Goal: Information Seeking & Learning: Compare options

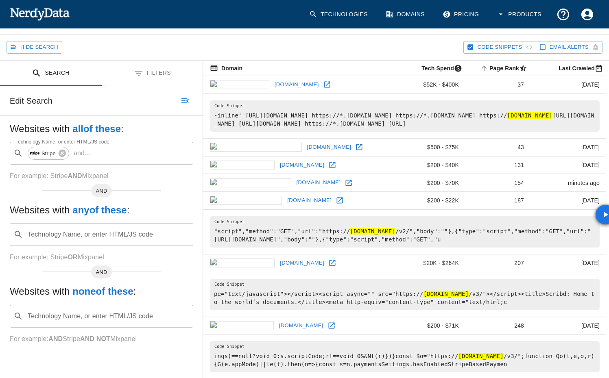
scroll to position [64, 0]
click at [32, 14] on img at bounding box center [40, 14] width 60 height 16
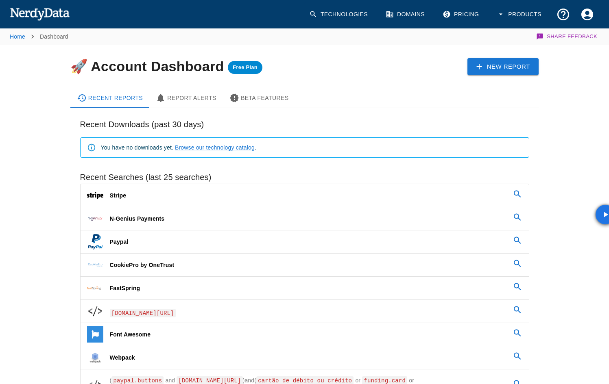
click at [107, 74] on div "🚀 Account Dashboard Free Plan" at bounding box center [197, 60] width 281 height 30
click at [44, 17] on img at bounding box center [40, 14] width 60 height 16
click at [28, 16] on img at bounding box center [40, 14] width 60 height 16
click at [478, 17] on link "Pricing" at bounding box center [462, 14] width 48 height 24
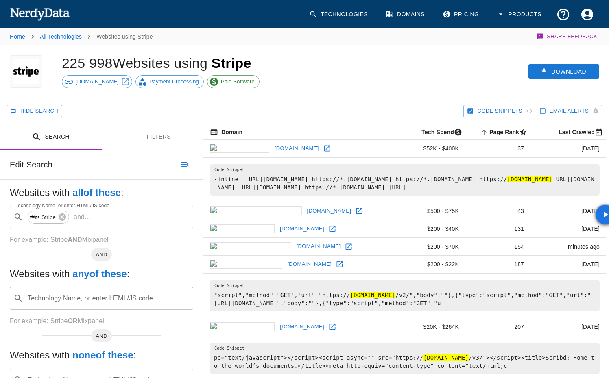
click at [32, 18] on img at bounding box center [40, 14] width 60 height 16
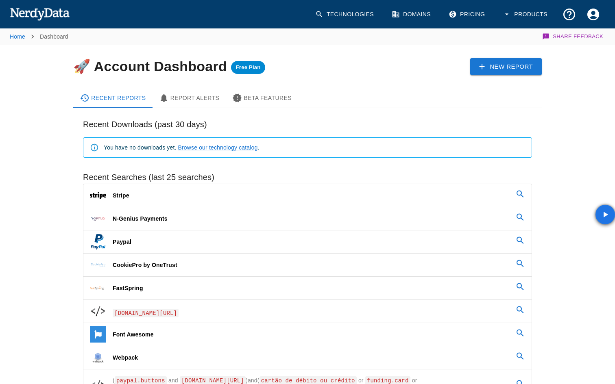
click at [465, 17] on link "Pricing" at bounding box center [468, 14] width 48 height 24
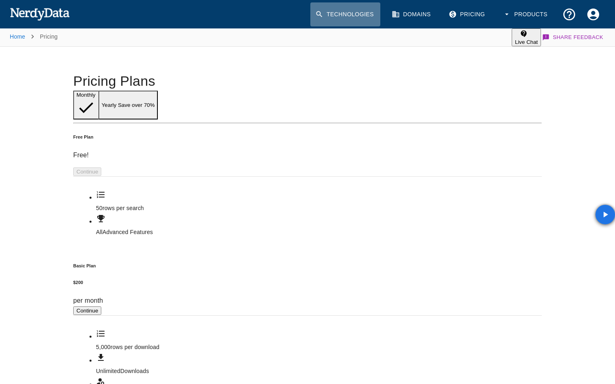
click at [347, 9] on link "Technologies" at bounding box center [345, 14] width 70 height 24
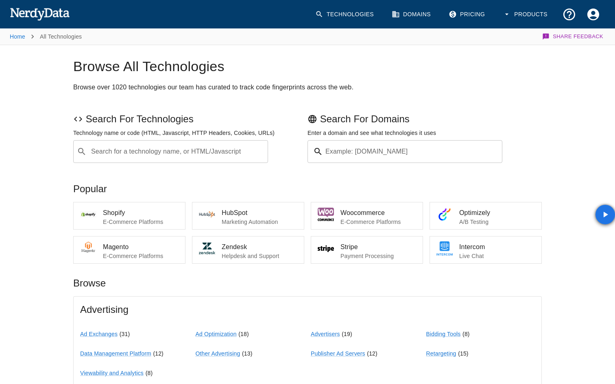
click at [41, 15] on img at bounding box center [40, 14] width 60 height 16
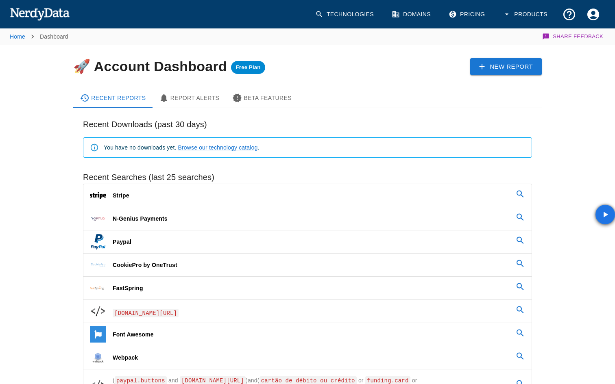
click at [542, 13] on button "Products" at bounding box center [526, 14] width 56 height 24
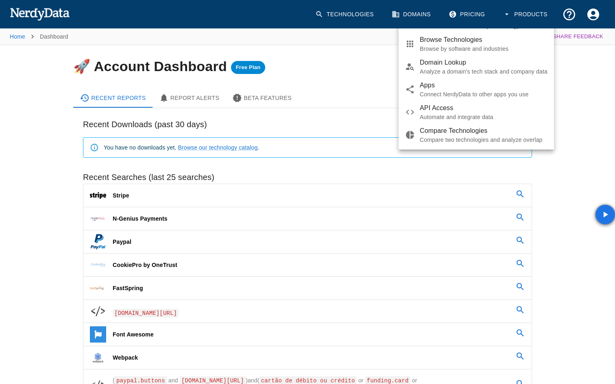
click at [484, 45] on span "Browse Technologies" at bounding box center [484, 40] width 128 height 10
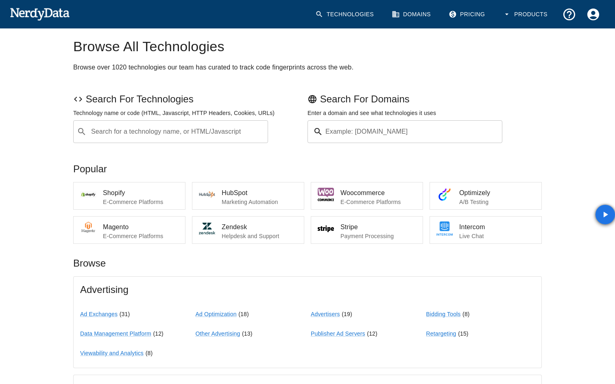
scroll to position [20, 0]
click at [147, 141] on div "​ Search for a technology name, or HTML/Javascript" at bounding box center [170, 132] width 195 height 23
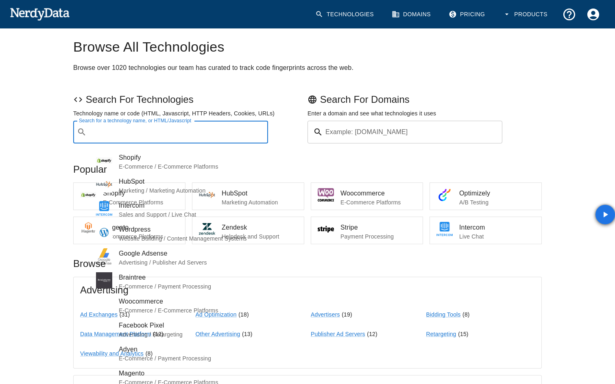
paste input "Payrexx"
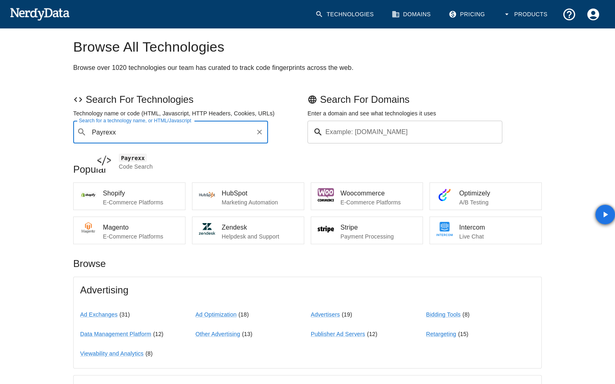
click at [134, 156] on span "Payrexx" at bounding box center [190, 158] width 143 height 10
type input "Payrexx"
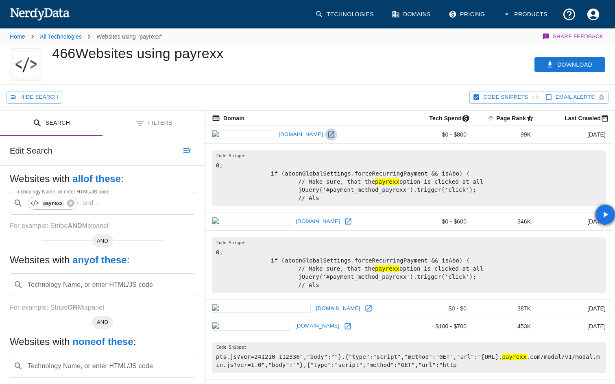
click at [327, 138] on icon at bounding box center [331, 135] width 8 height 8
click at [70, 203] on icon at bounding box center [70, 203] width 9 height 9
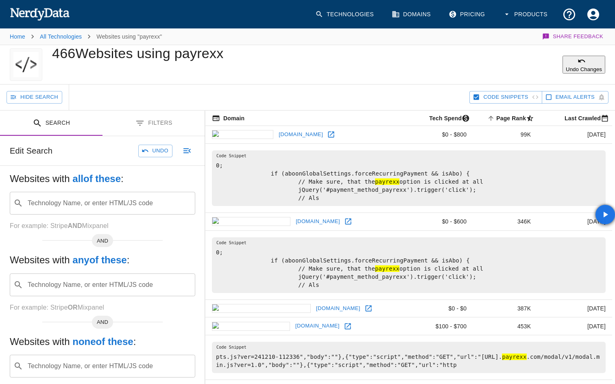
click at [70, 203] on div "Technology Name, or enter HTML/JS code ​ Technology Name, or enter HTML/JS code" at bounding box center [102, 203] width 185 height 23
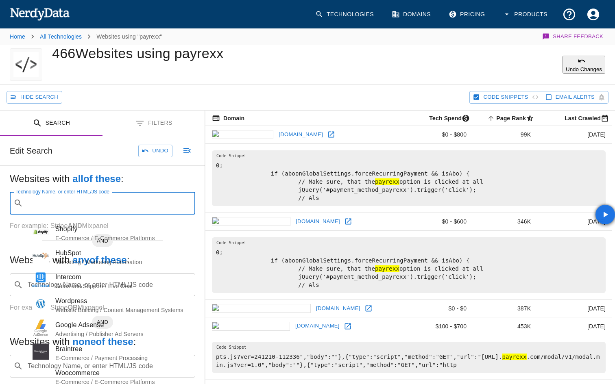
paste input "Loxopay"
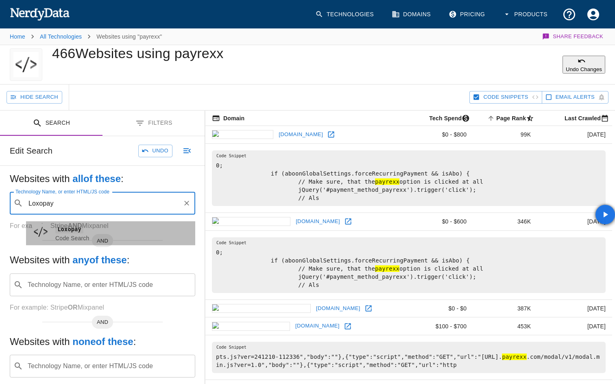
click at [71, 225] on span "Loxopay" at bounding box center [121, 230] width 133 height 10
type input "Loxopay"
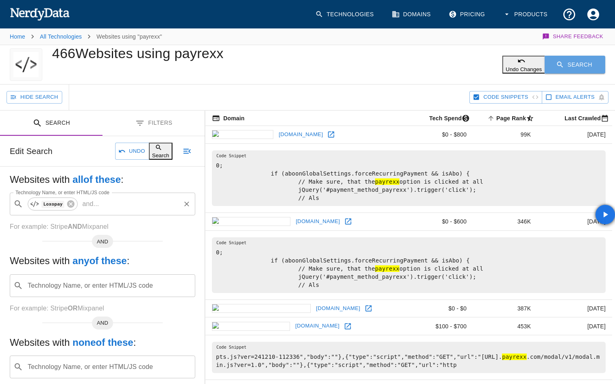
click at [563, 65] on icon "button" at bounding box center [560, 65] width 8 height 8
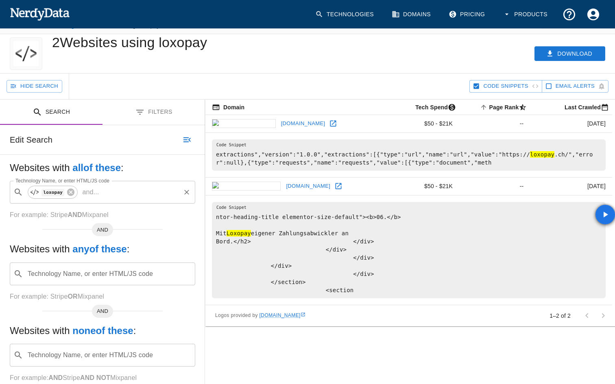
scroll to position [15, 0]
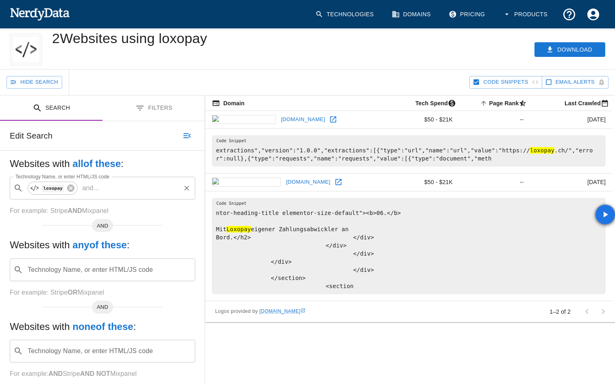
click at [334, 184] on icon at bounding box center [338, 182] width 8 height 8
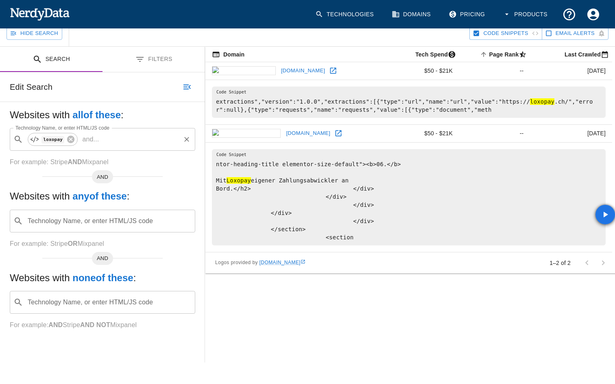
scroll to position [61, 0]
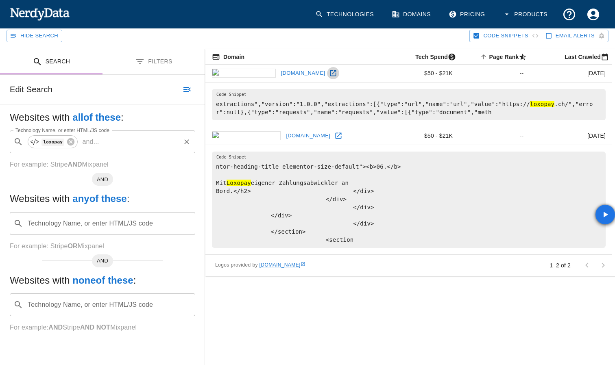
click at [330, 76] on icon at bounding box center [333, 73] width 6 height 6
click at [73, 144] on icon at bounding box center [70, 141] width 7 height 7
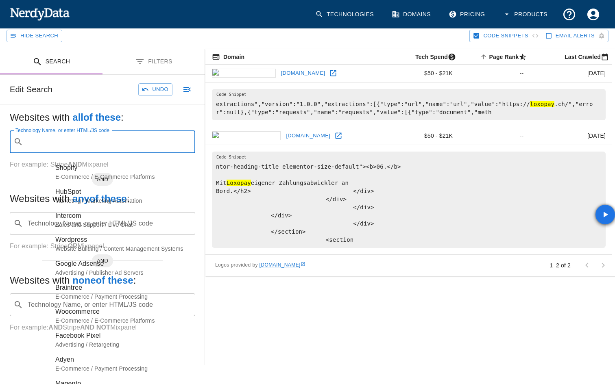
click at [73, 144] on input "Technology Name, or enter HTML/JS code" at bounding box center [108, 141] width 165 height 15
paste input "SwissPayout"
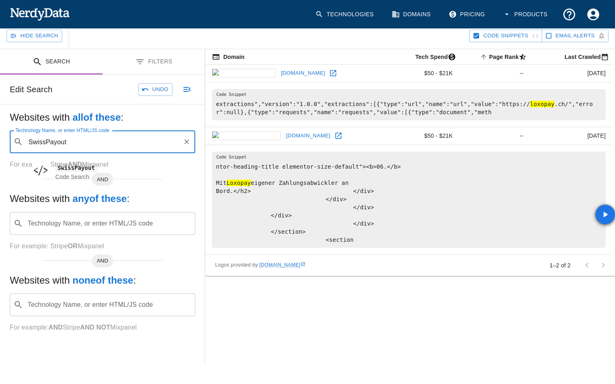
click at [68, 167] on code "SwissPayout" at bounding box center [76, 168] width 42 height 9
type input "SwissPayout"
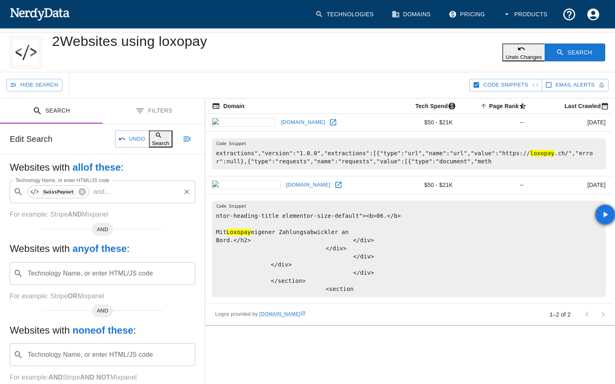
scroll to position [0, 0]
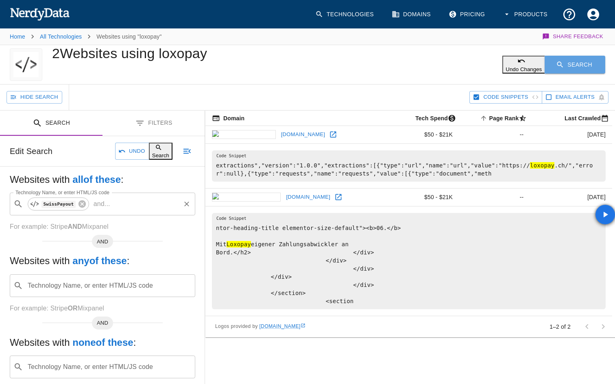
click at [567, 63] on button "Search" at bounding box center [575, 65] width 61 height 18
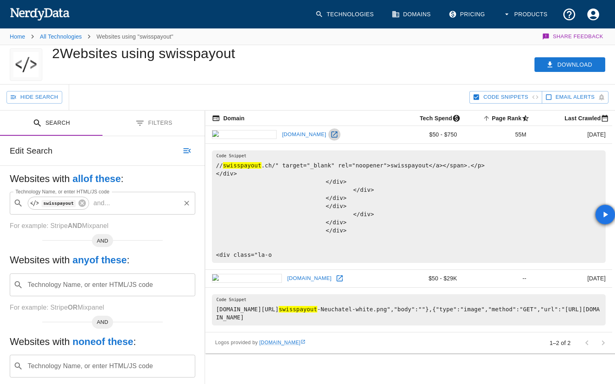
click at [330, 134] on icon at bounding box center [334, 135] width 8 height 8
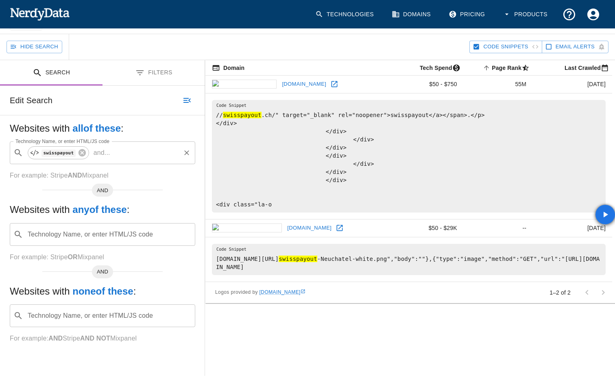
scroll to position [52, 0]
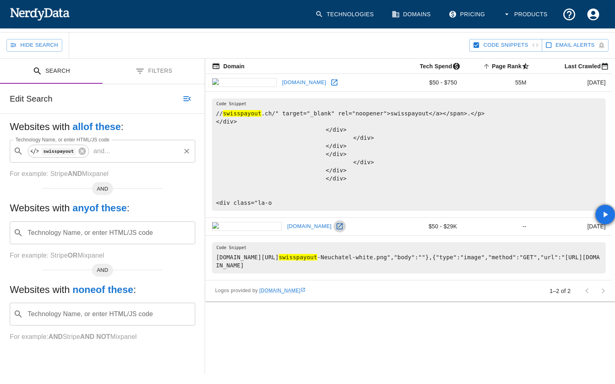
click at [336, 226] on icon at bounding box center [340, 226] width 8 height 8
click at [81, 151] on icon at bounding box center [82, 151] width 9 height 9
click at [81, 151] on input "Technology Name, or enter HTML/JS code" at bounding box center [108, 151] width 165 height 15
paste input "Datatrans"
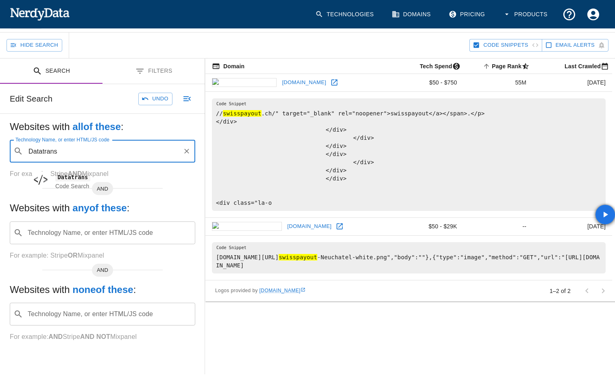
click at [68, 182] on div "Code Search" at bounding box center [121, 186] width 133 height 8
type input "Datatrans"
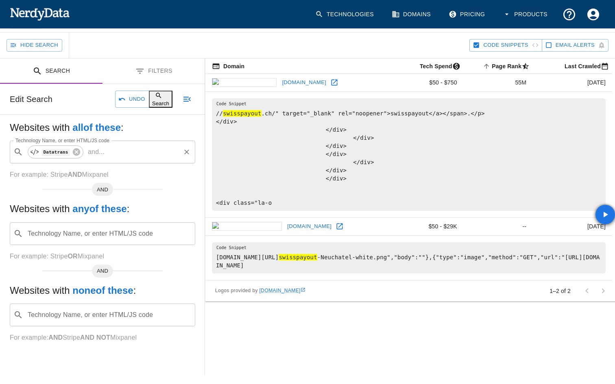
click at [149, 98] on button "Search" at bounding box center [161, 99] width 24 height 17
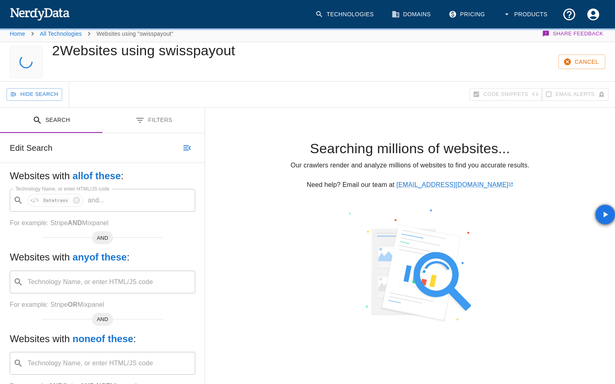
scroll to position [0, 0]
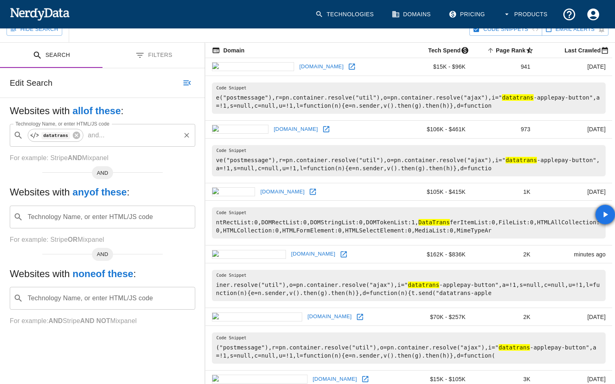
scroll to position [70, 0]
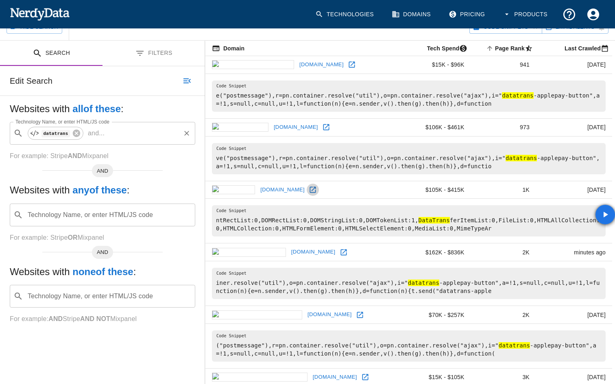
click at [310, 187] on icon at bounding box center [313, 190] width 6 height 6
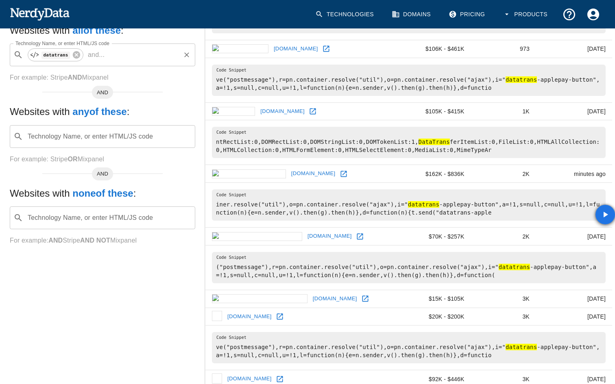
scroll to position [151, 0]
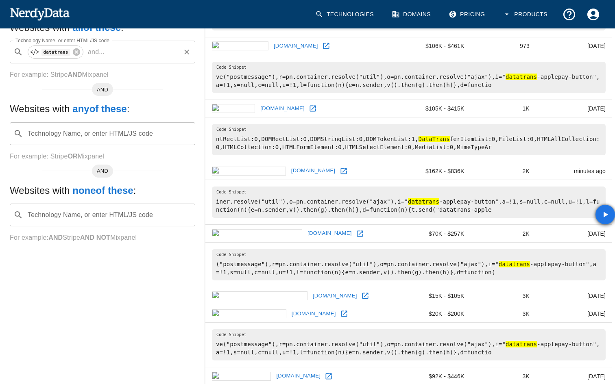
click at [340, 170] on icon at bounding box center [344, 171] width 8 height 8
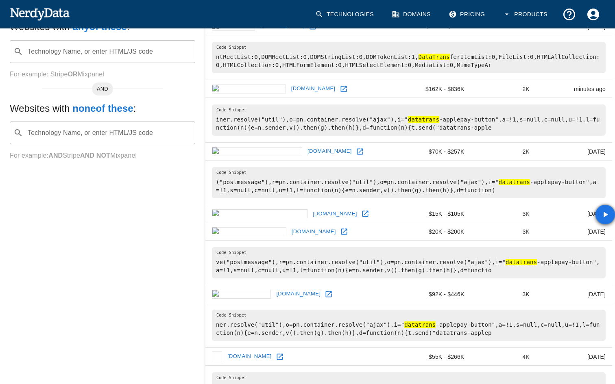
scroll to position [236, 0]
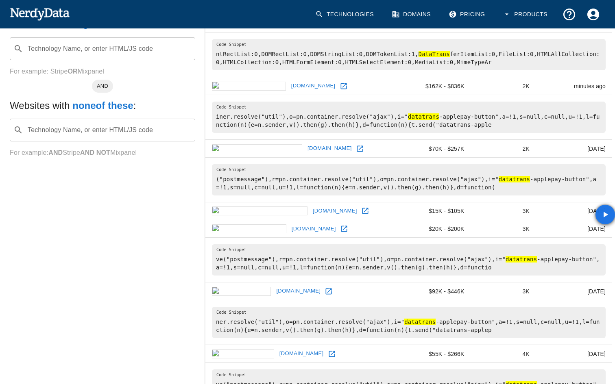
click at [323, 287] on link at bounding box center [329, 292] width 12 height 12
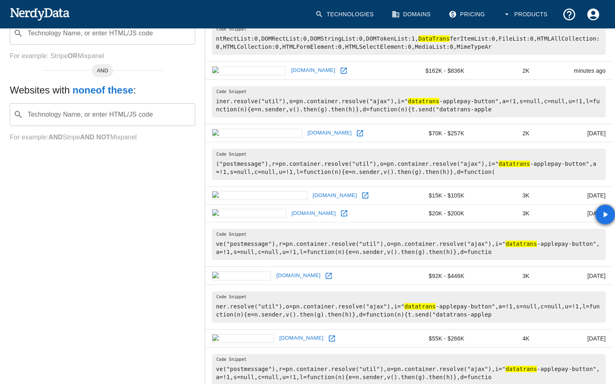
scroll to position [252, 0]
click at [88, 37] on input "Technology Name, or enter HTML/JS code" at bounding box center [108, 32] width 165 height 15
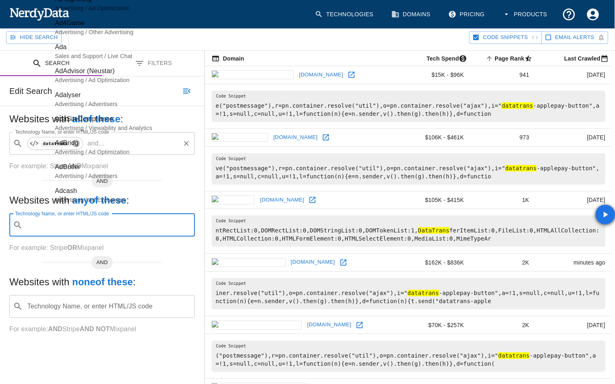
scroll to position [0, 0]
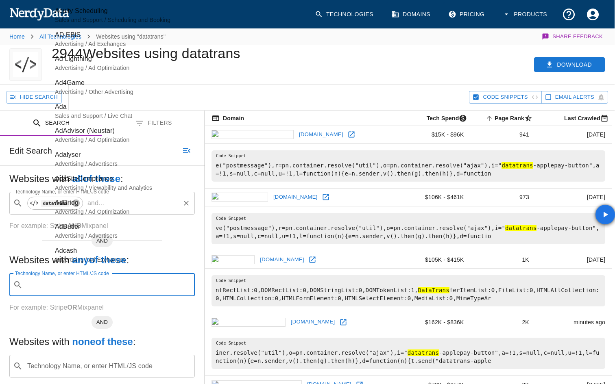
paste input "Viseca"
type input "Viseca"
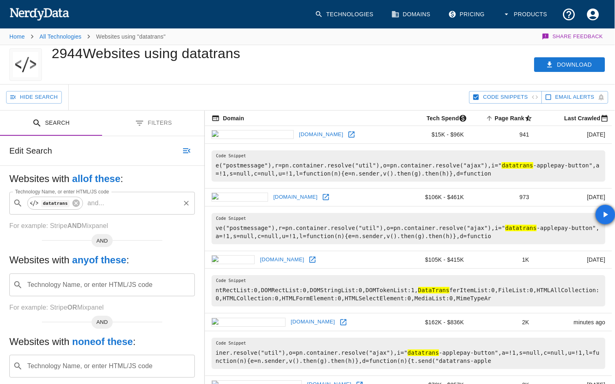
click at [151, 81] on div "2944 Websites using datatrans" at bounding box center [146, 64] width 189 height 39
click at [76, 204] on icon at bounding box center [75, 203] width 7 height 7
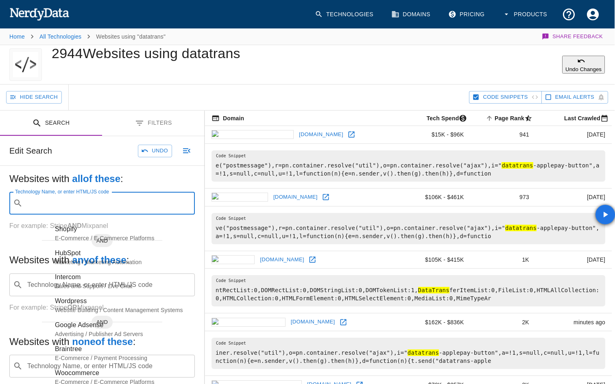
click at [76, 204] on div "Technology Name, or enter HTML/JS code ​ Technology Name, or enter HTML/JS code" at bounding box center [101, 203] width 185 height 23
paste input "Viseca"
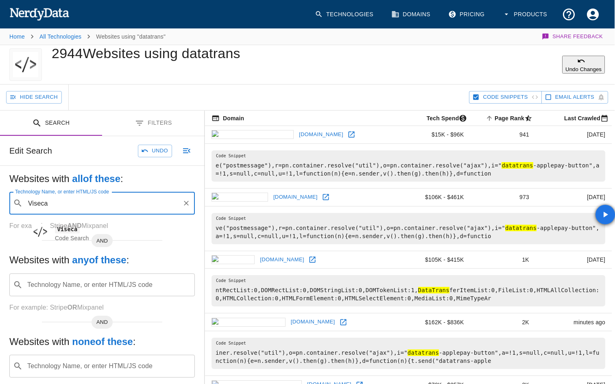
click at [129, 226] on span "Viseca" at bounding box center [121, 230] width 133 height 10
type input "Viseca"
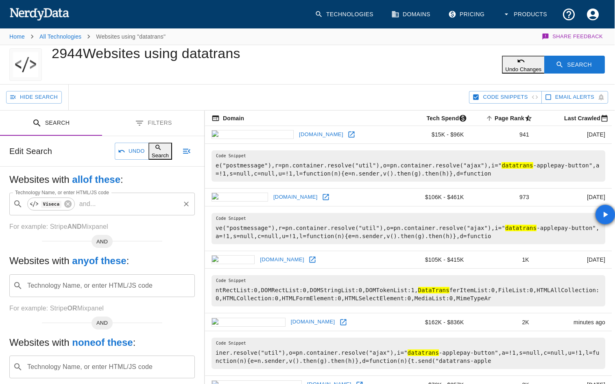
click at [554, 57] on div "Undo Changes Search" at bounding box center [427, 64] width 374 height 39
click at [558, 61] on icon "button" at bounding box center [560, 65] width 8 height 8
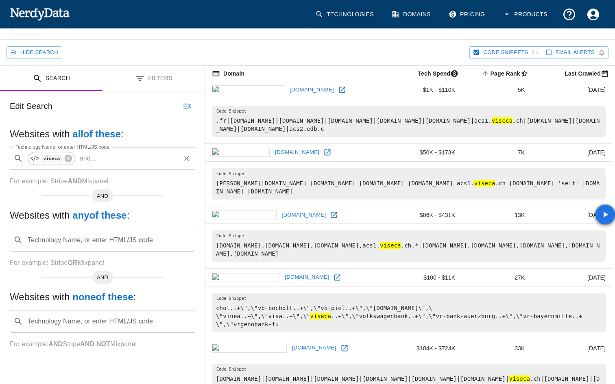
scroll to position [46, 0]
click at [323, 149] on icon at bounding box center [327, 152] width 8 height 8
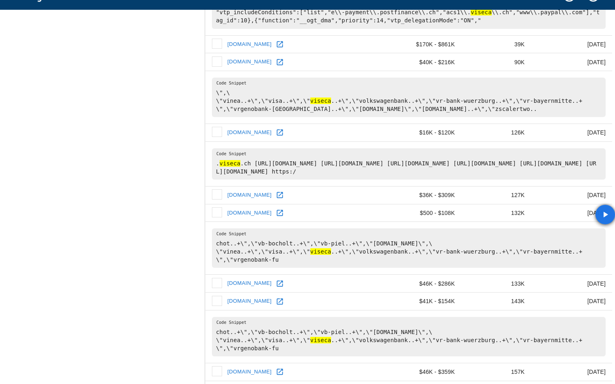
scroll to position [532, 0]
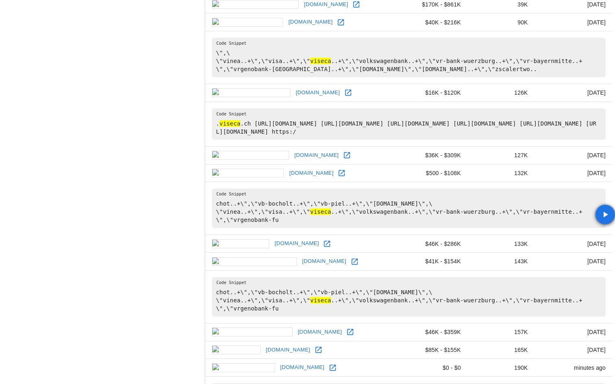
click at [345, 94] on icon at bounding box center [348, 93] width 6 height 6
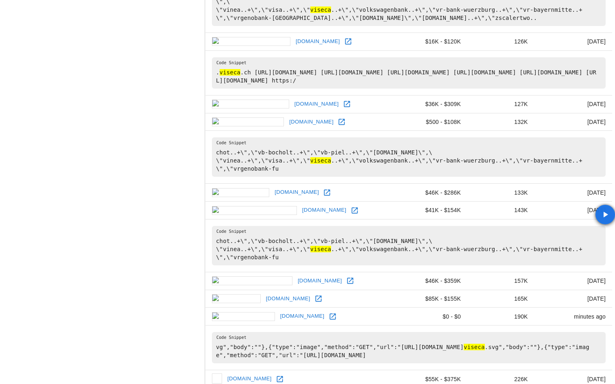
scroll to position [586, 0]
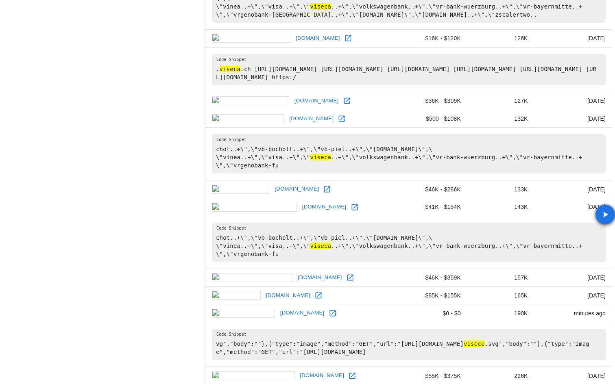
click at [346, 279] on icon at bounding box center [350, 278] width 8 height 8
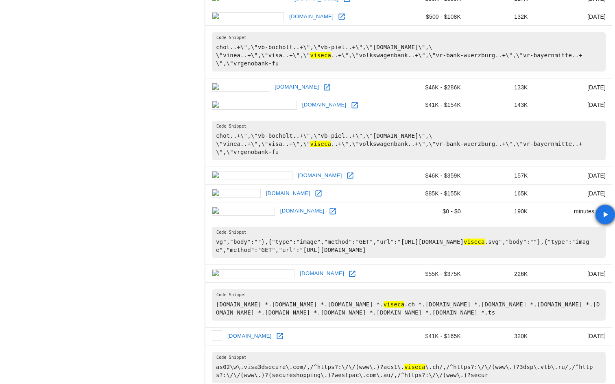
scroll to position [687, 0]
click at [329, 215] on icon at bounding box center [333, 212] width 8 height 8
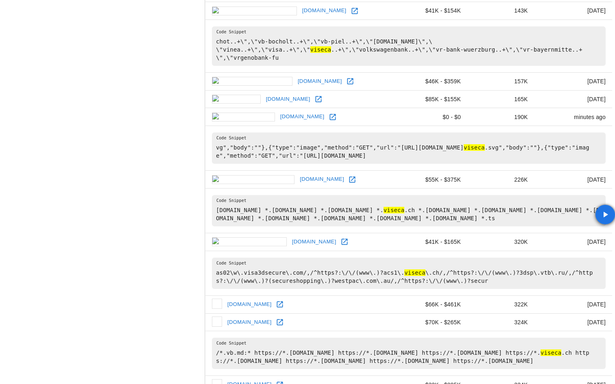
scroll to position [787, 0]
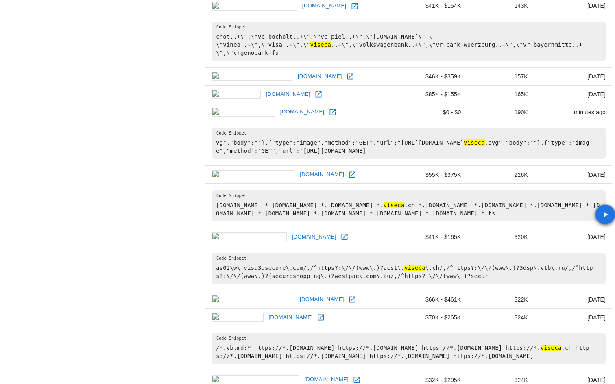
click at [348, 299] on icon at bounding box center [352, 300] width 8 height 8
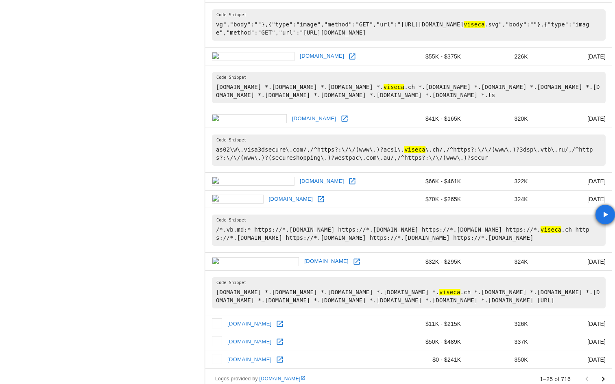
scroll to position [918, 0]
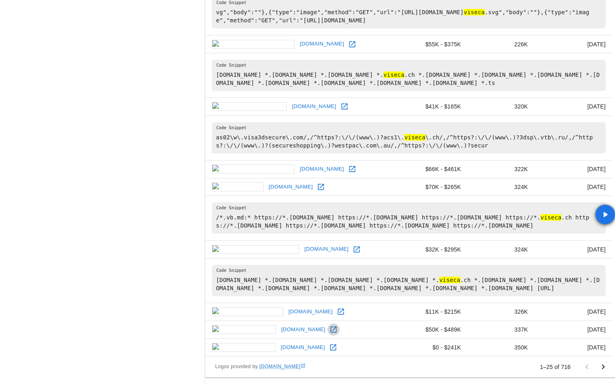
click at [329, 332] on icon at bounding box center [333, 330] width 8 height 8
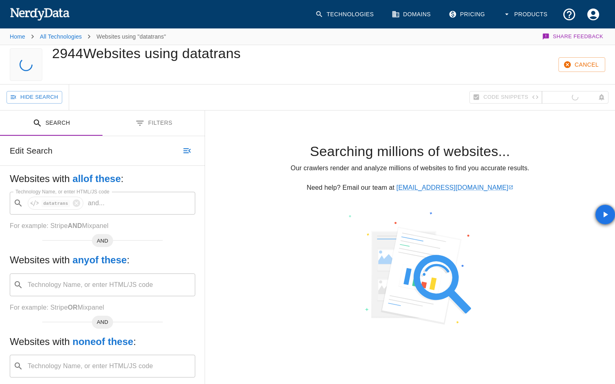
click at [72, 203] on div "​ datatrans and ... Technology Name, or enter HTML/JS code" at bounding box center [102, 203] width 185 height 23
click at [70, 203] on div "​ viseca and ... Technology Name, or enter HTML/JS code" at bounding box center [102, 203] width 185 height 23
click at [95, 203] on p "and ..." at bounding box center [96, 203] width 23 height 10
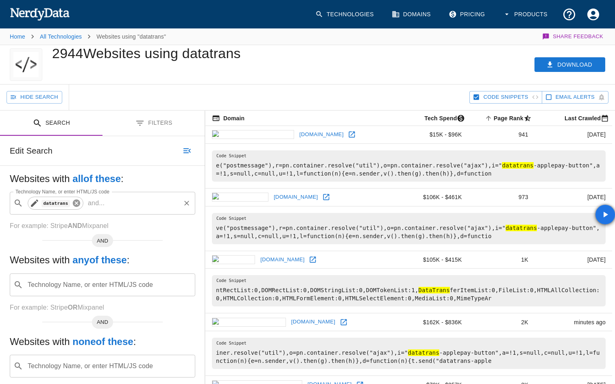
click at [74, 204] on icon at bounding box center [76, 203] width 7 height 7
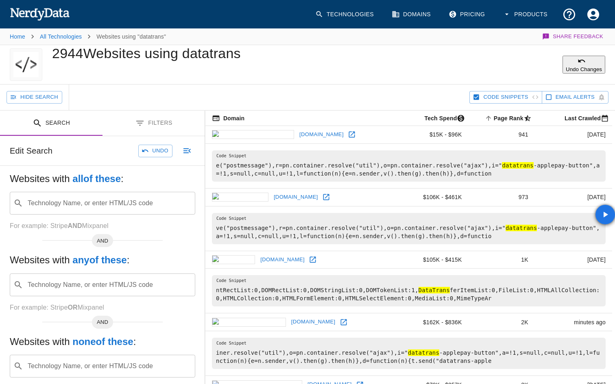
click at [74, 204] on input "Technology Name, or enter HTML/JS code" at bounding box center [108, 203] width 165 height 15
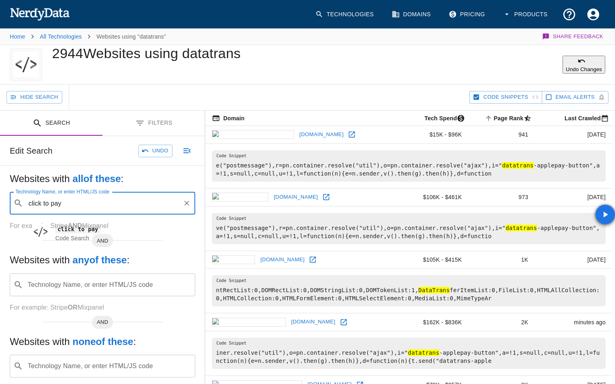
click at [72, 235] on span "Code Search" at bounding box center [72, 238] width 34 height 7
type input "click to pay"
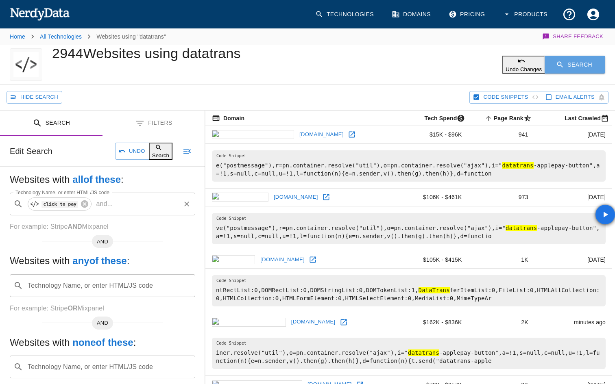
click at [577, 66] on button "Search" at bounding box center [575, 65] width 61 height 18
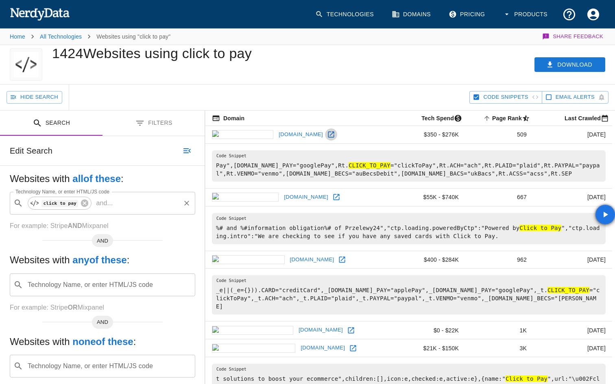
click at [328, 136] on icon at bounding box center [331, 135] width 6 height 6
click at [325, 135] on link at bounding box center [331, 135] width 12 height 12
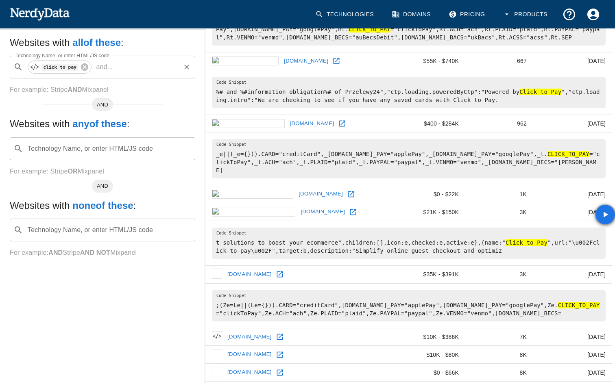
scroll to position [137, 0]
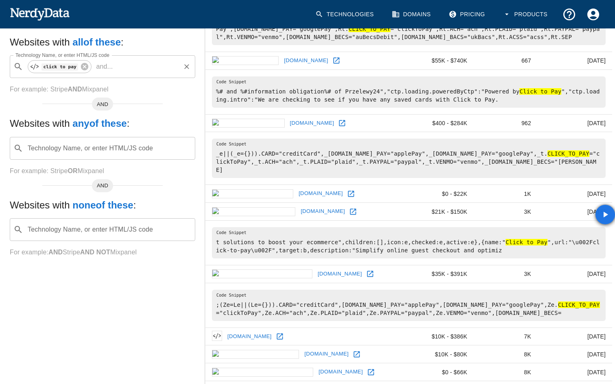
click at [364, 268] on link at bounding box center [370, 274] width 12 height 12
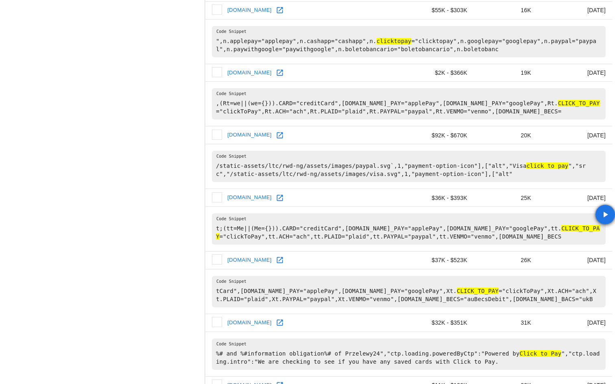
scroll to position [805, 0]
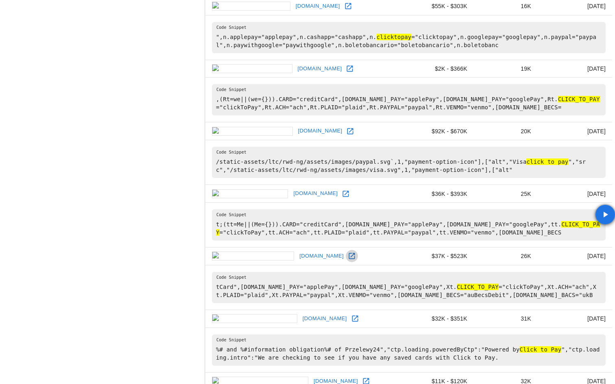
click at [349, 253] on icon at bounding box center [352, 256] width 6 height 6
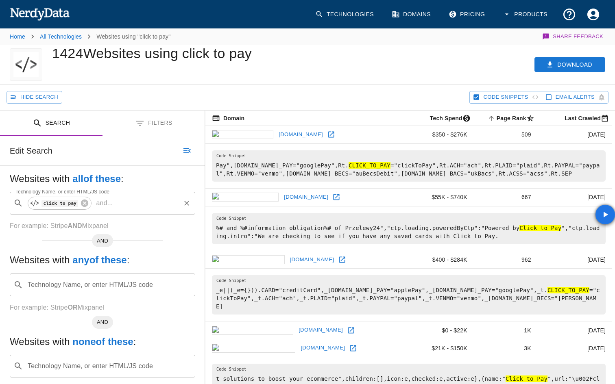
scroll to position [0, 0]
click at [86, 203] on icon at bounding box center [84, 203] width 7 height 7
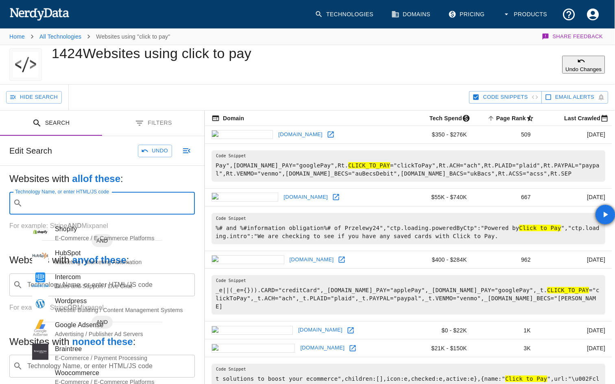
click at [86, 203] on input "Technology Name, or enter HTML/JS code" at bounding box center [108, 203] width 165 height 15
paste input "AsiaPay"
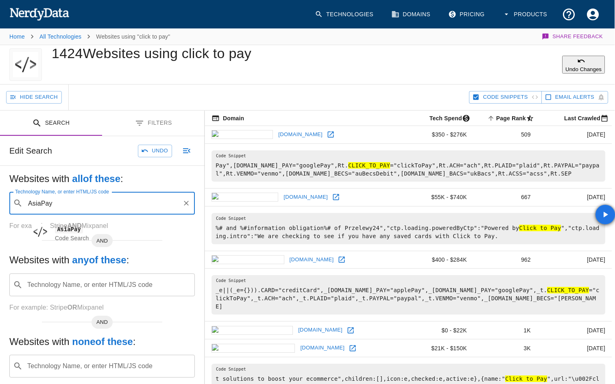
click at [74, 235] on span "Code Search" at bounding box center [72, 238] width 34 height 7
type input "AsiaPay"
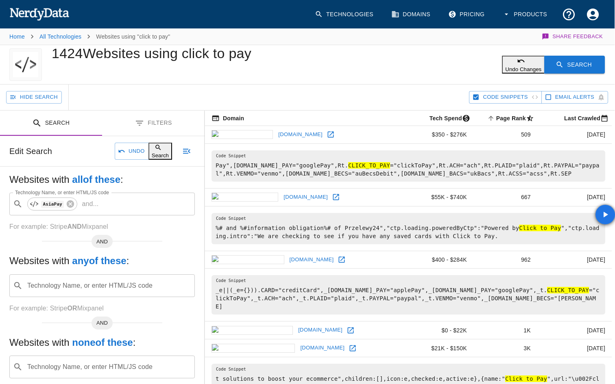
click at [567, 67] on button "Search" at bounding box center [574, 65] width 61 height 18
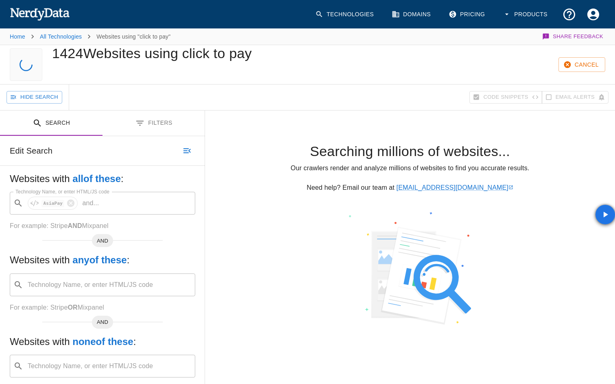
scroll to position [0, 0]
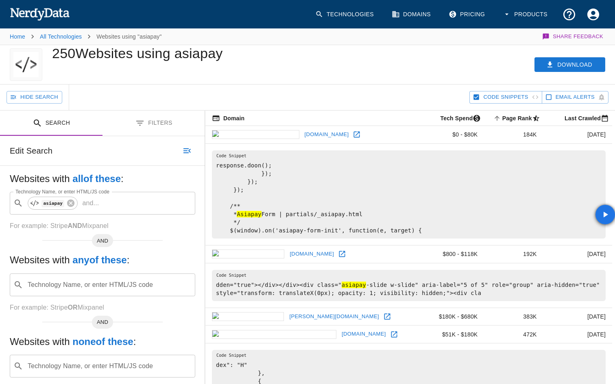
click at [351, 133] on link at bounding box center [357, 135] width 12 height 12
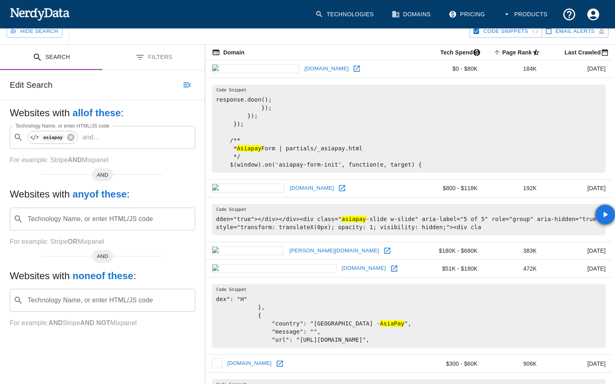
scroll to position [75, 0]
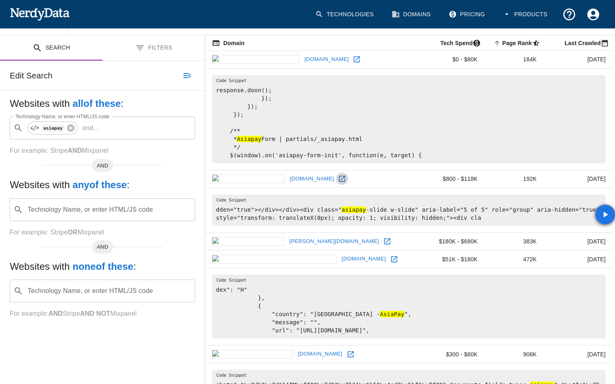
click at [339, 182] on icon at bounding box center [342, 179] width 6 height 6
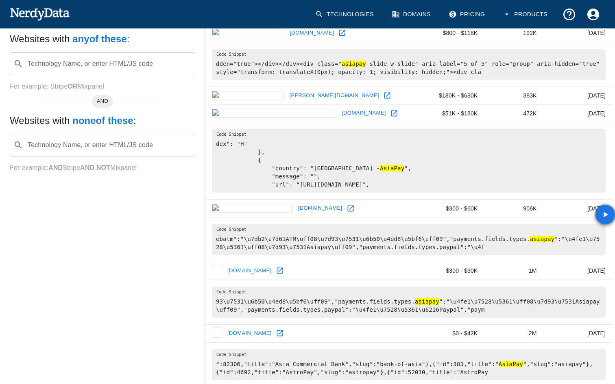
scroll to position [223, 0]
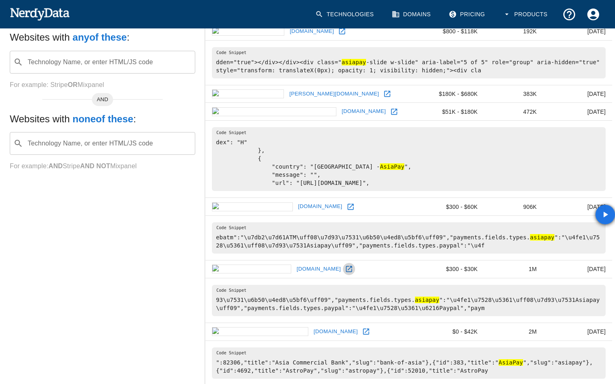
click at [345, 273] on icon at bounding box center [349, 269] width 8 height 8
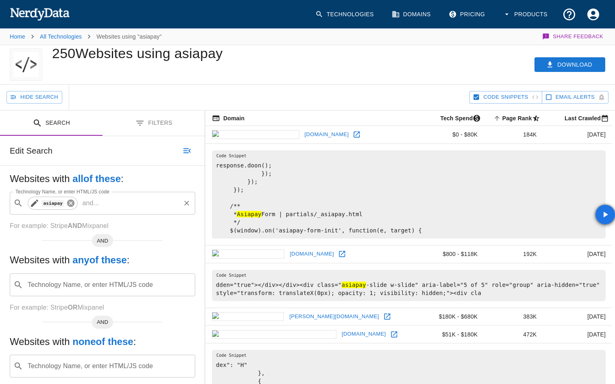
click at [70, 201] on icon at bounding box center [70, 203] width 7 height 7
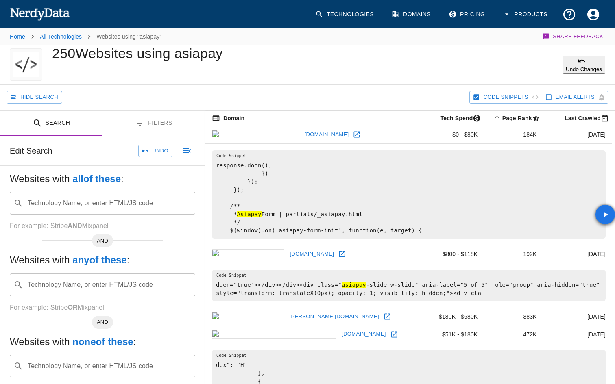
click at [70, 201] on input "Technology Name, or enter HTML/JS code" at bounding box center [108, 203] width 165 height 15
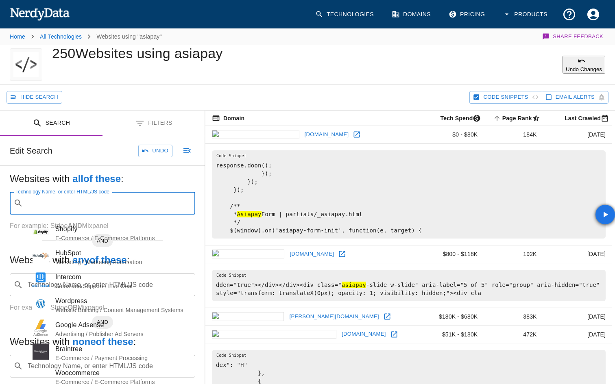
paste input "HitPay"
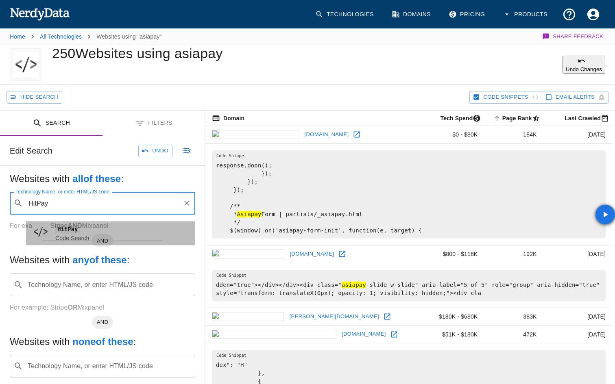
click at [67, 225] on span "HitPay" at bounding box center [121, 230] width 133 height 10
type input "HitPay"
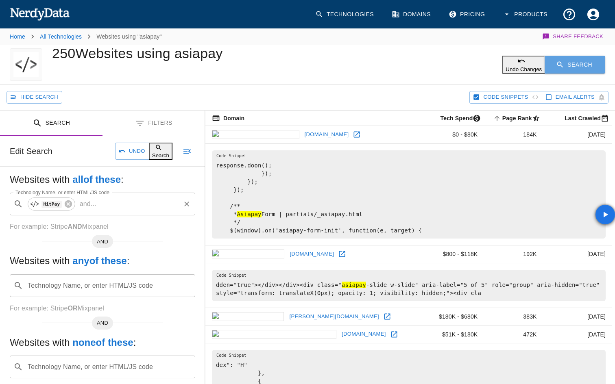
click at [571, 70] on button "Search" at bounding box center [575, 65] width 61 height 18
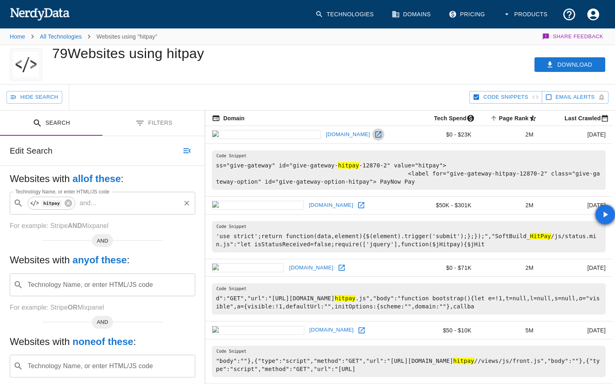
click at [372, 135] on link at bounding box center [378, 135] width 12 height 12
click at [338, 270] on icon at bounding box center [342, 268] width 8 height 8
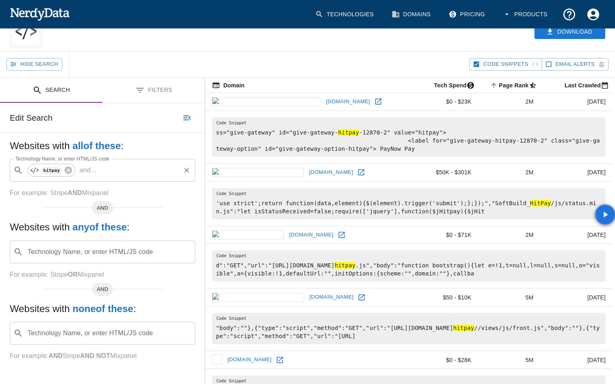
scroll to position [44, 0]
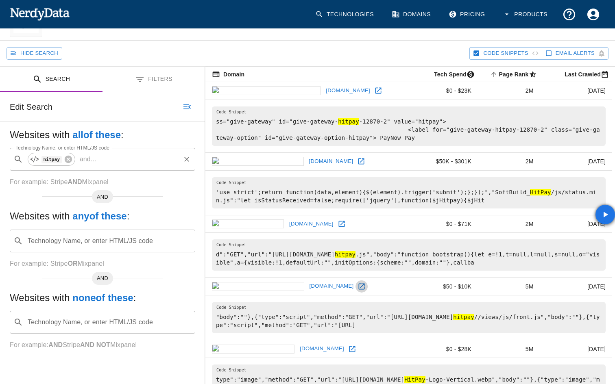
click at [359, 289] on icon at bounding box center [362, 287] width 6 height 6
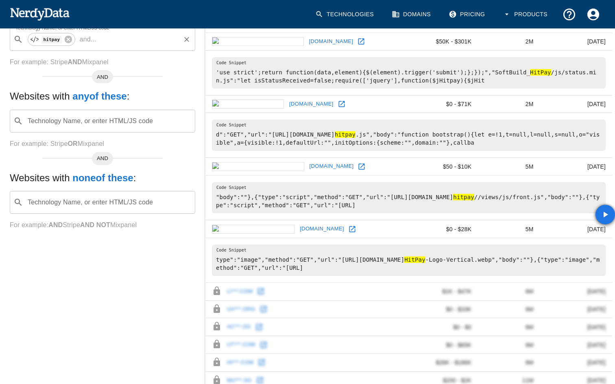
scroll to position [185, 0]
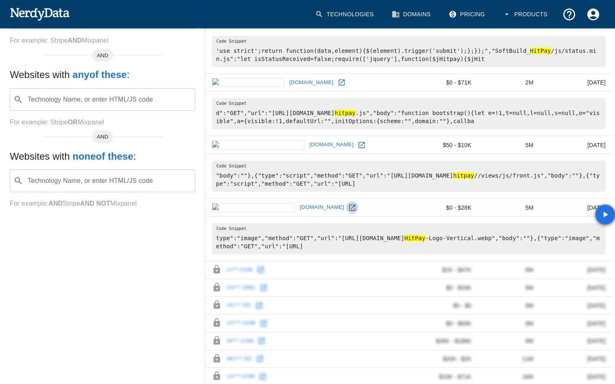
click at [348, 209] on icon at bounding box center [352, 208] width 8 height 8
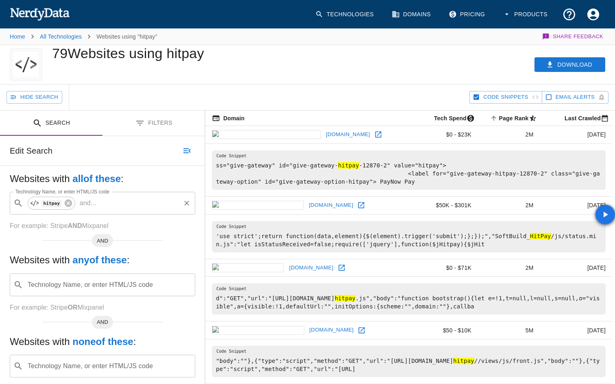
click at [358, 206] on icon at bounding box center [361, 206] width 6 height 6
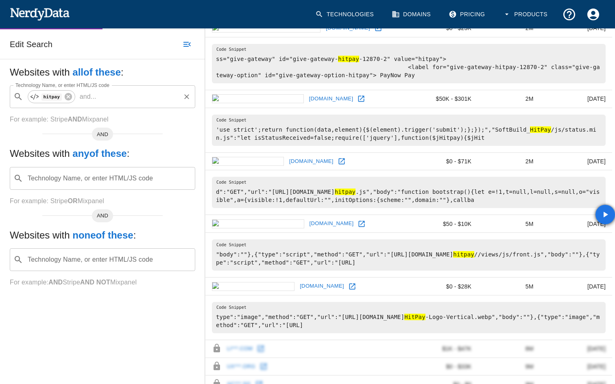
scroll to position [110, 0]
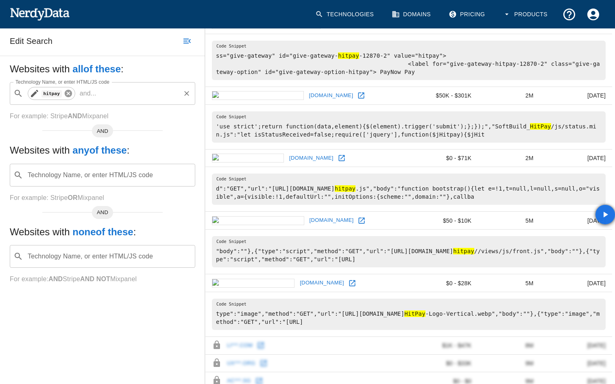
click at [68, 95] on icon at bounding box center [67, 93] width 7 height 7
click at [68, 95] on div "Technology Name, or enter HTML/JS code ​ Technology Name, or enter HTML/JS code" at bounding box center [102, 93] width 185 height 23
paste input "Myanmar Payment Solution Services"
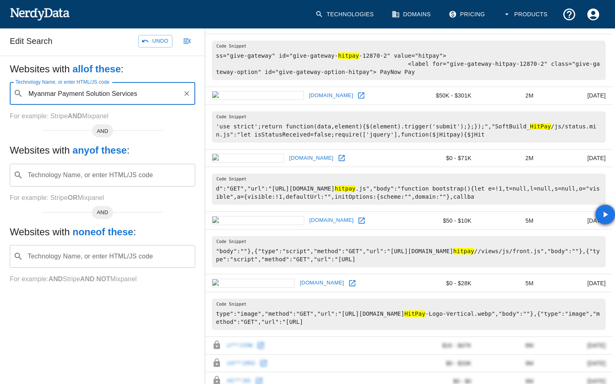
click at [68, 95] on input "Myanmar Payment Solution Services" at bounding box center [102, 93] width 153 height 15
type input "Myanmar Payment Solution Services"
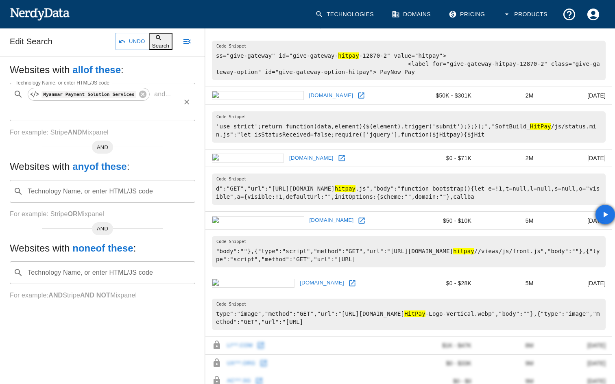
click at [149, 45] on button "Search" at bounding box center [161, 41] width 24 height 17
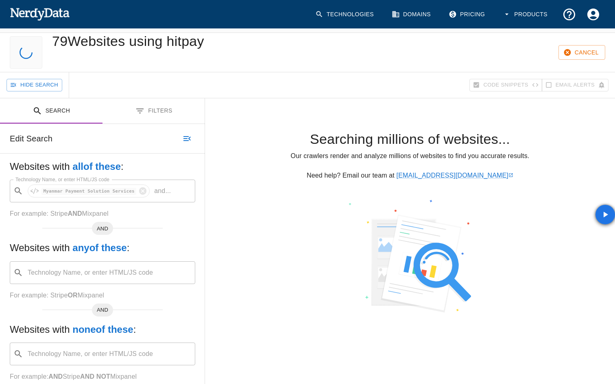
scroll to position [0, 0]
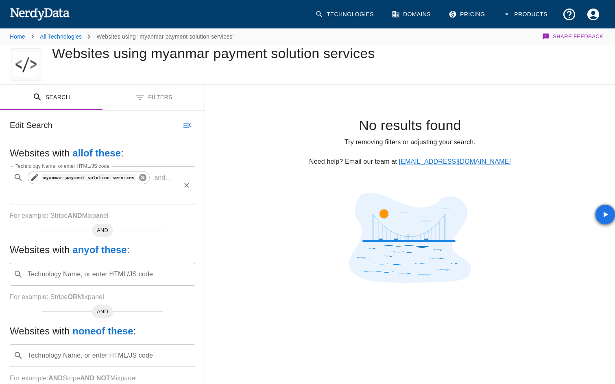
click at [142, 181] on icon at bounding box center [142, 177] width 7 height 7
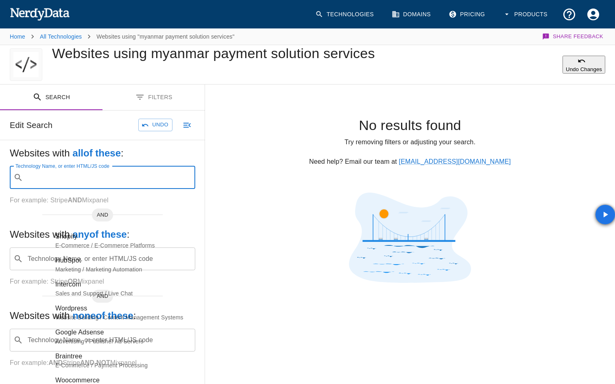
click at [142, 185] on input "Technology Name, or enter HTML/JS code" at bounding box center [108, 177] width 165 height 15
paste input "2C2P"
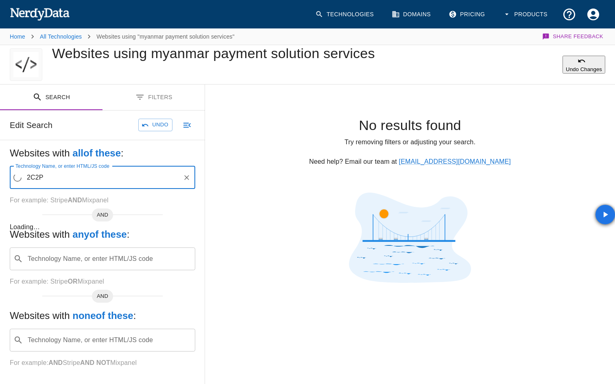
type input "2C2P"
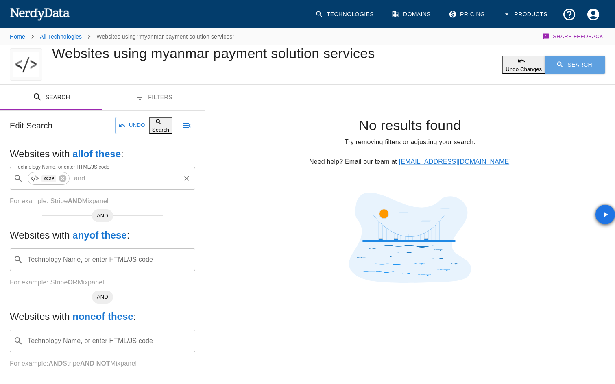
click at [567, 74] on button "Search" at bounding box center [575, 65] width 61 height 18
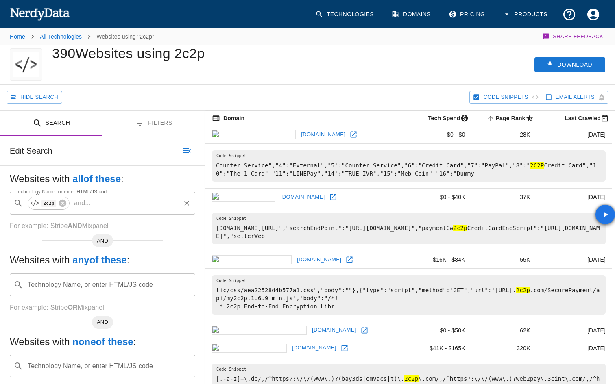
click at [329, 193] on icon at bounding box center [333, 197] width 8 height 8
